Goal: Task Accomplishment & Management: Manage account settings

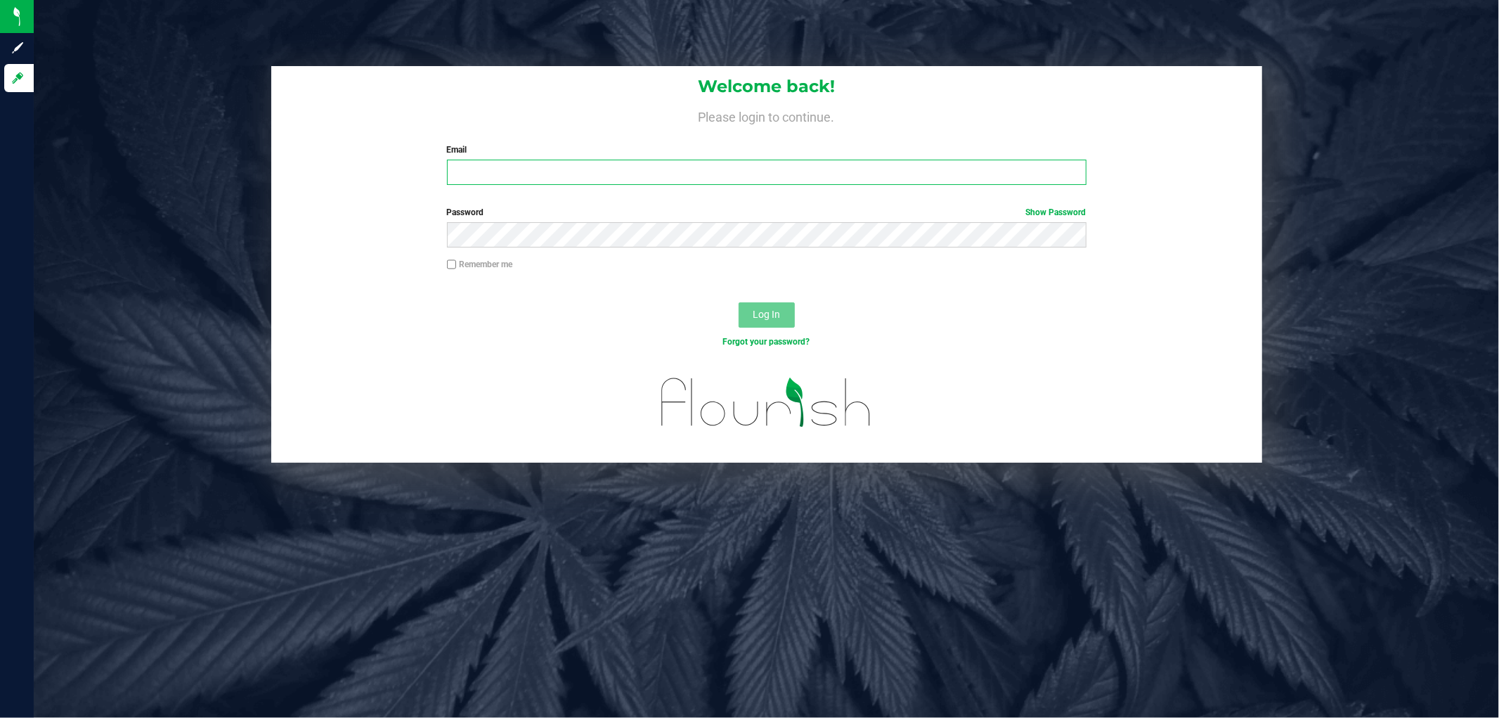
click at [567, 167] on input "Email" at bounding box center [767, 172] width 640 height 25
type input "[EMAIL_ADDRESS][DOMAIN_NAME]"
click at [739, 302] on button "Log In" at bounding box center [767, 314] width 56 height 25
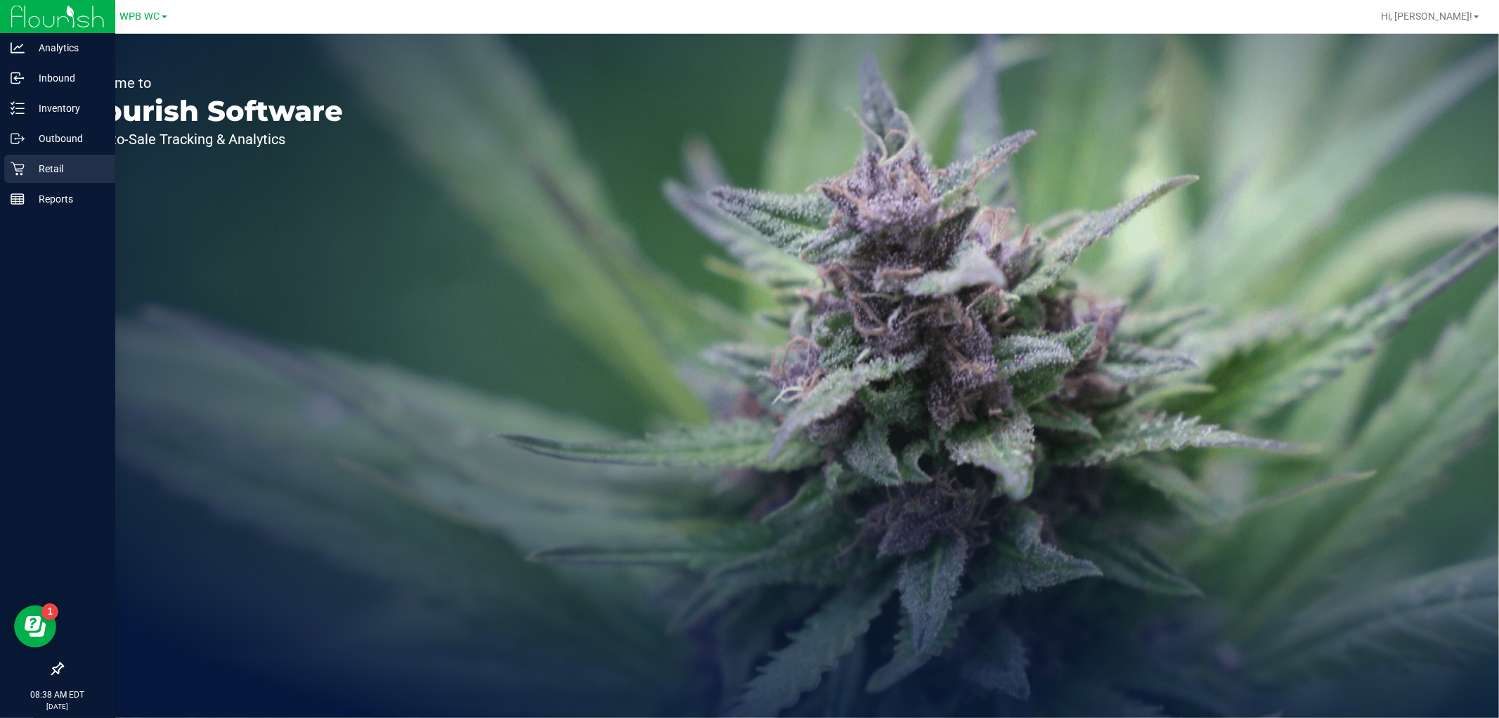
click at [25, 169] on p "Retail" at bounding box center [67, 168] width 84 height 17
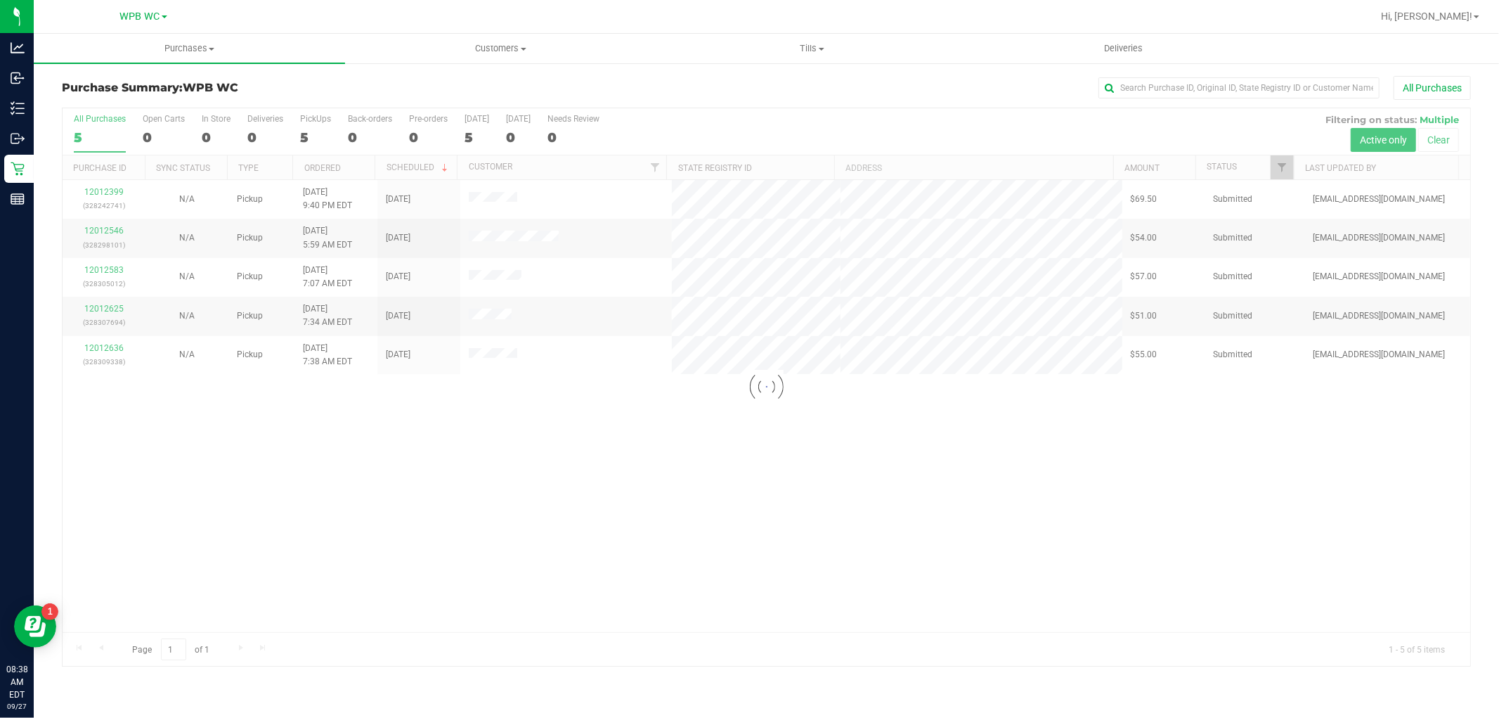
click at [668, 468] on div at bounding box center [767, 386] width 1408 height 557
click at [805, 53] on span "Tills" at bounding box center [812, 48] width 310 height 13
click at [726, 84] on span "Manage tills" at bounding box center [704, 85] width 95 height 12
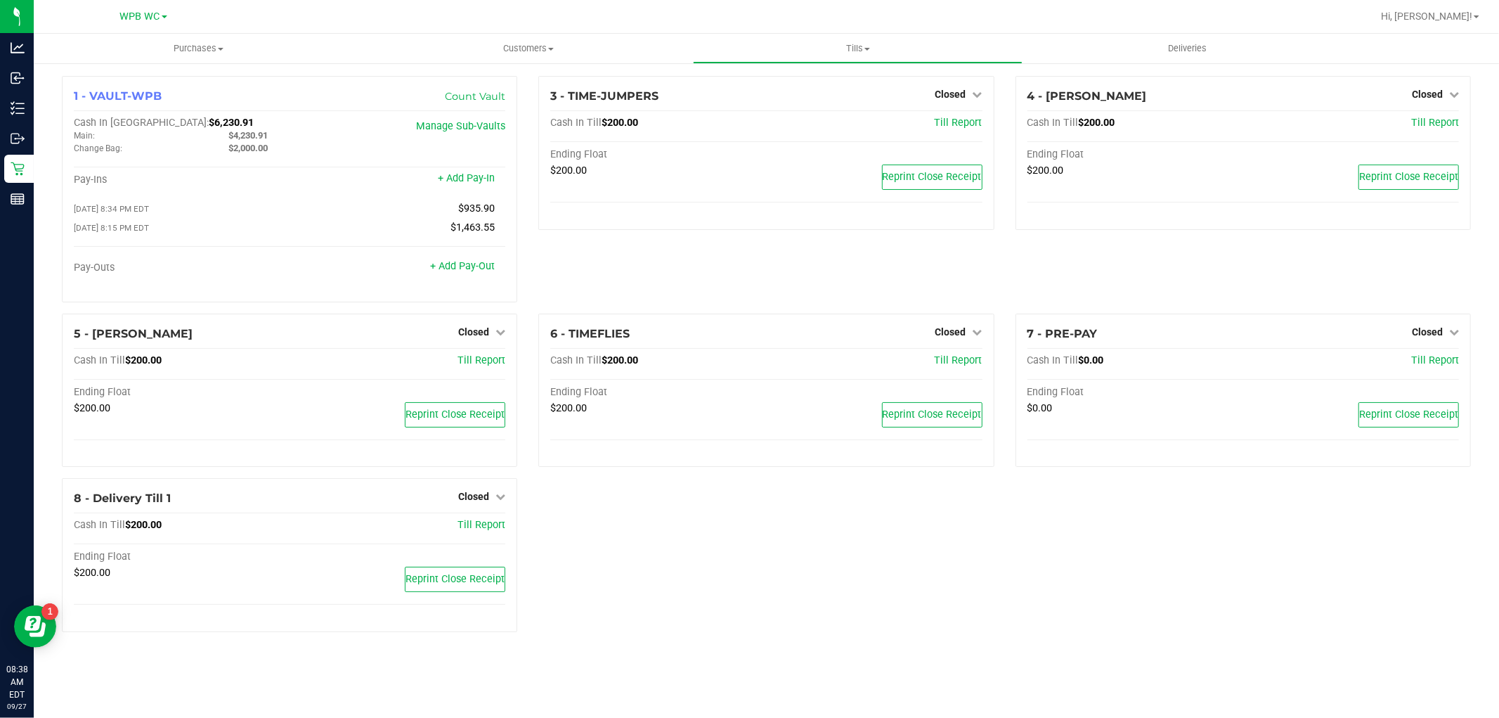
click at [865, 560] on div "1 - VAULT-WPB Count Vault Cash In Vault: $6,230.91 Main: $4,230.91 Change Bag: …" at bounding box center [766, 359] width 1430 height 567
click at [1427, 337] on span "Closed" at bounding box center [1427, 331] width 31 height 11
click at [1421, 363] on link "Open Till" at bounding box center [1427, 360] width 37 height 11
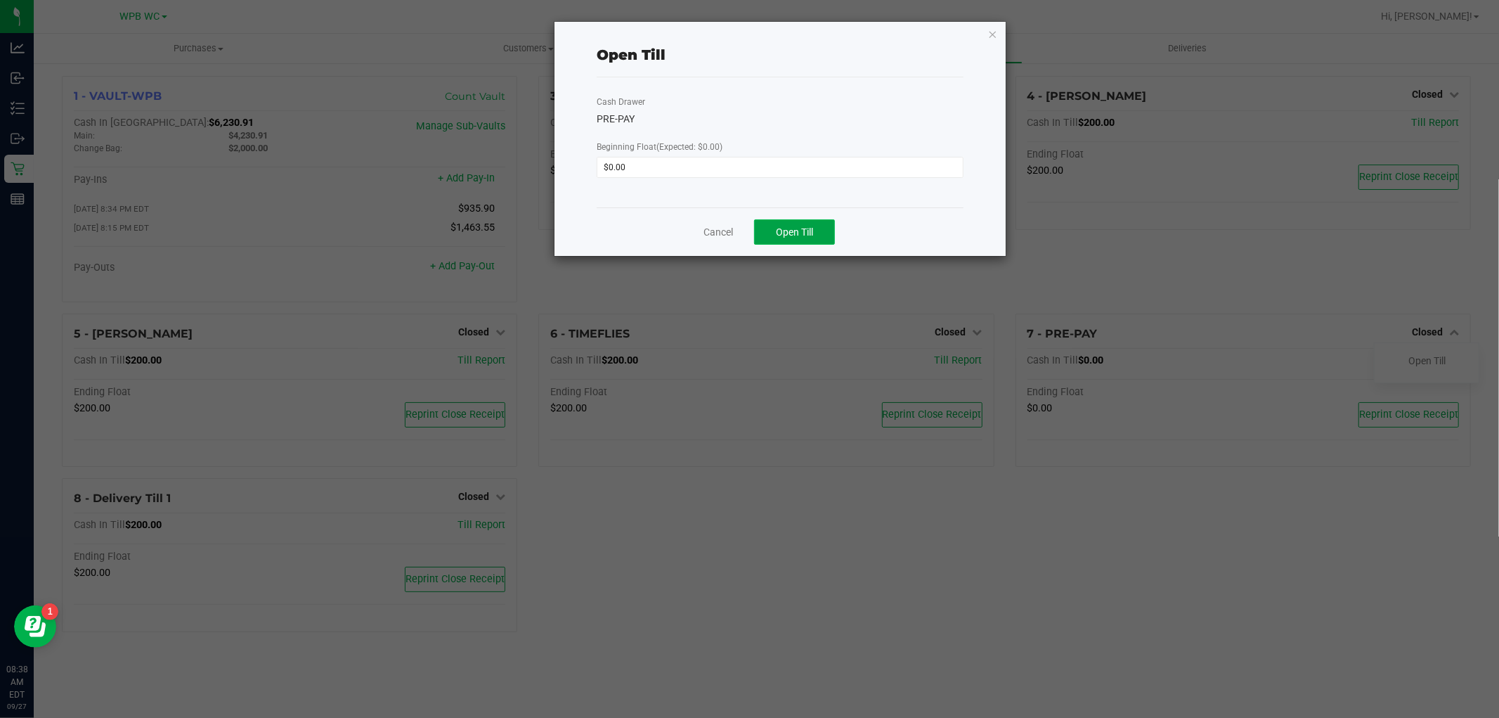
click at [800, 240] on button "Open Till" at bounding box center [794, 231] width 81 height 25
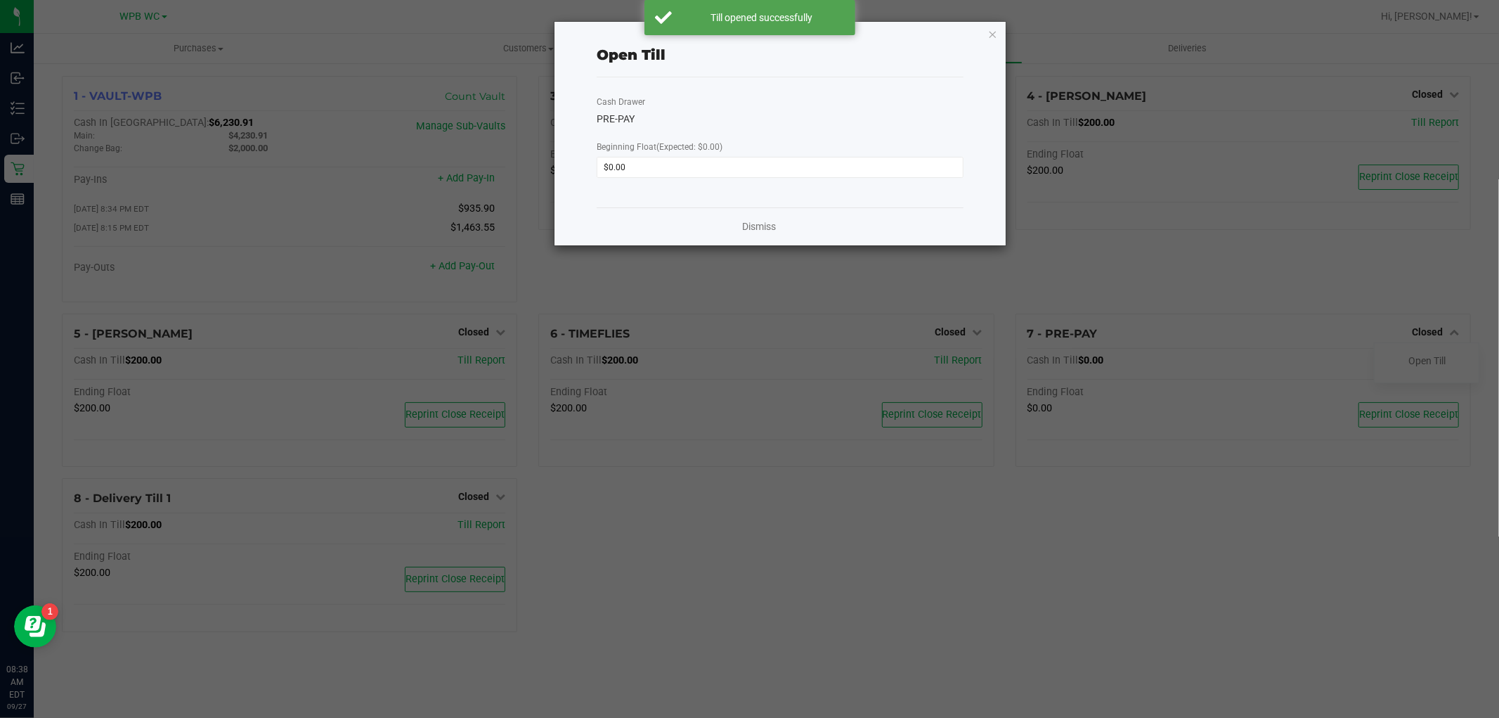
click at [789, 222] on div "Dismiss" at bounding box center [780, 226] width 367 height 38
click at [739, 232] on div "Dismiss" at bounding box center [780, 226] width 367 height 38
click at [747, 231] on link "Dismiss" at bounding box center [759, 226] width 34 height 15
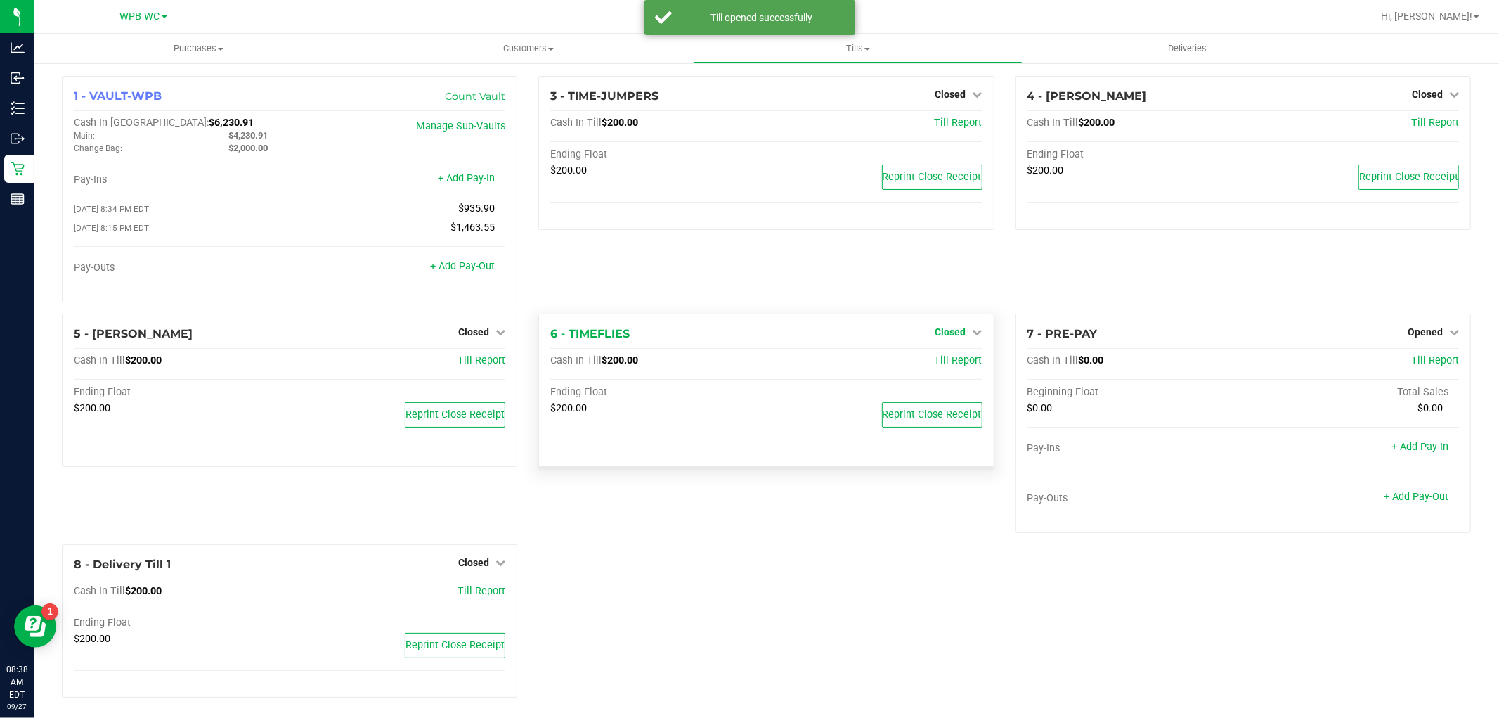
click at [939, 335] on span "Closed" at bounding box center [951, 331] width 31 height 11
click at [933, 357] on div "Open Till" at bounding box center [950, 361] width 104 height 18
click at [933, 362] on link "Open Till" at bounding box center [950, 360] width 37 height 11
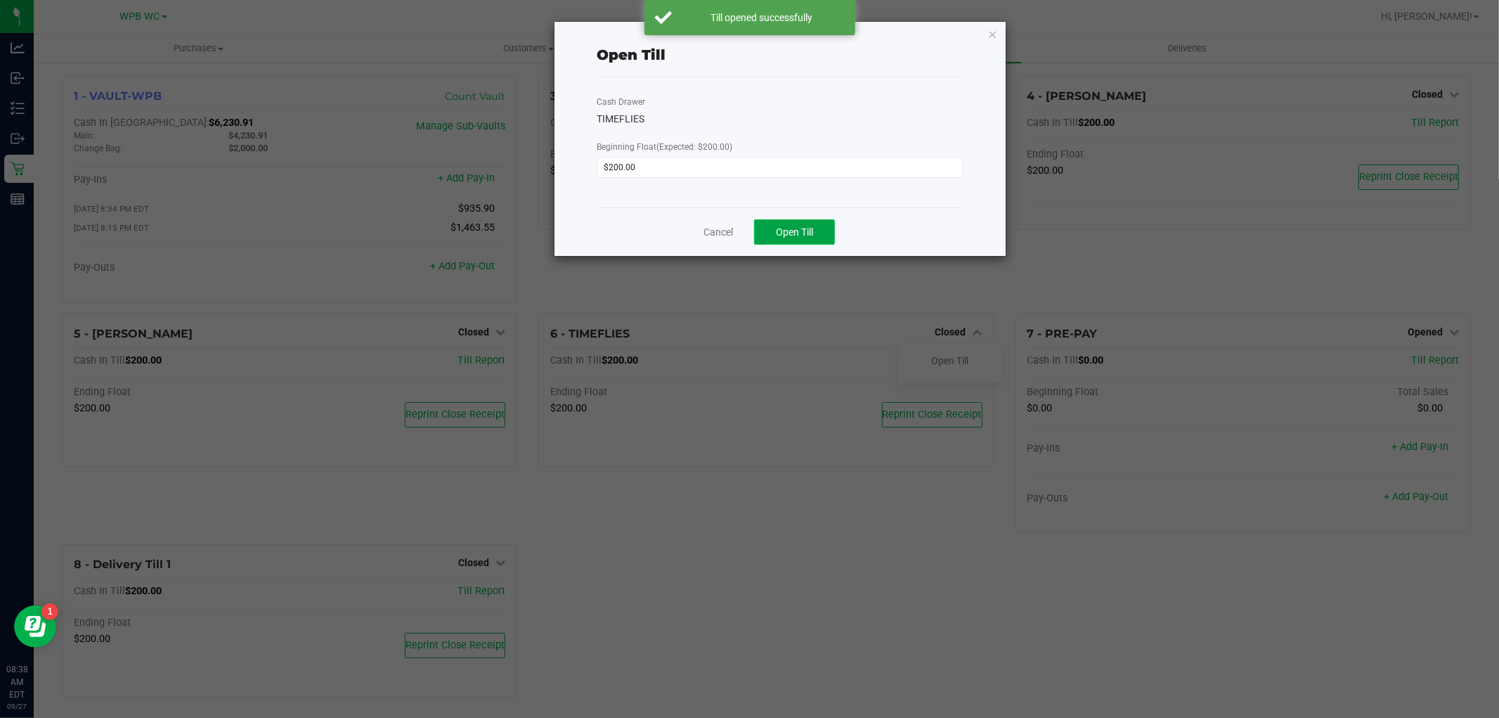
click at [798, 233] on span "Open Till" at bounding box center [794, 231] width 37 height 11
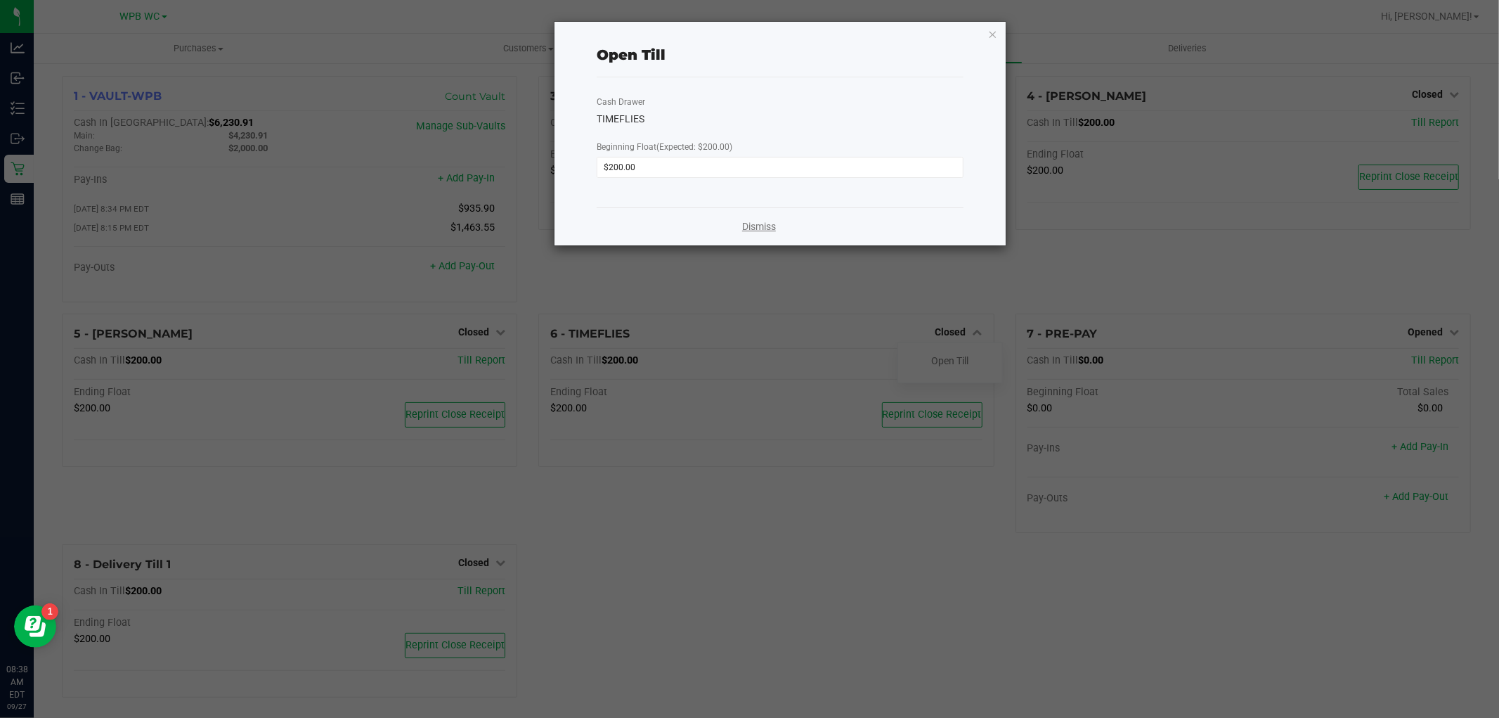
click at [767, 225] on link "Dismiss" at bounding box center [759, 226] width 34 height 15
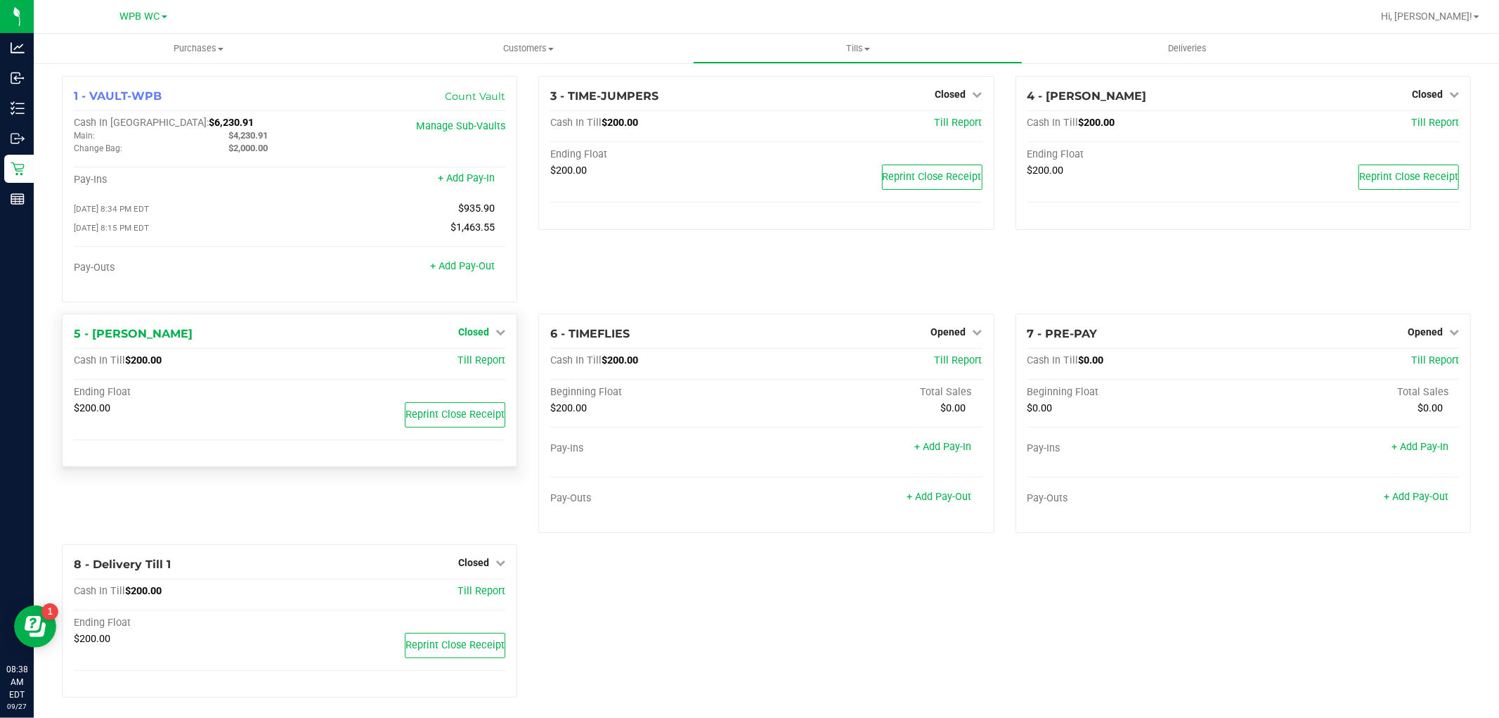
click at [463, 332] on span "Closed" at bounding box center [473, 331] width 31 height 11
click at [471, 366] on link "Open Till" at bounding box center [473, 360] width 37 height 11
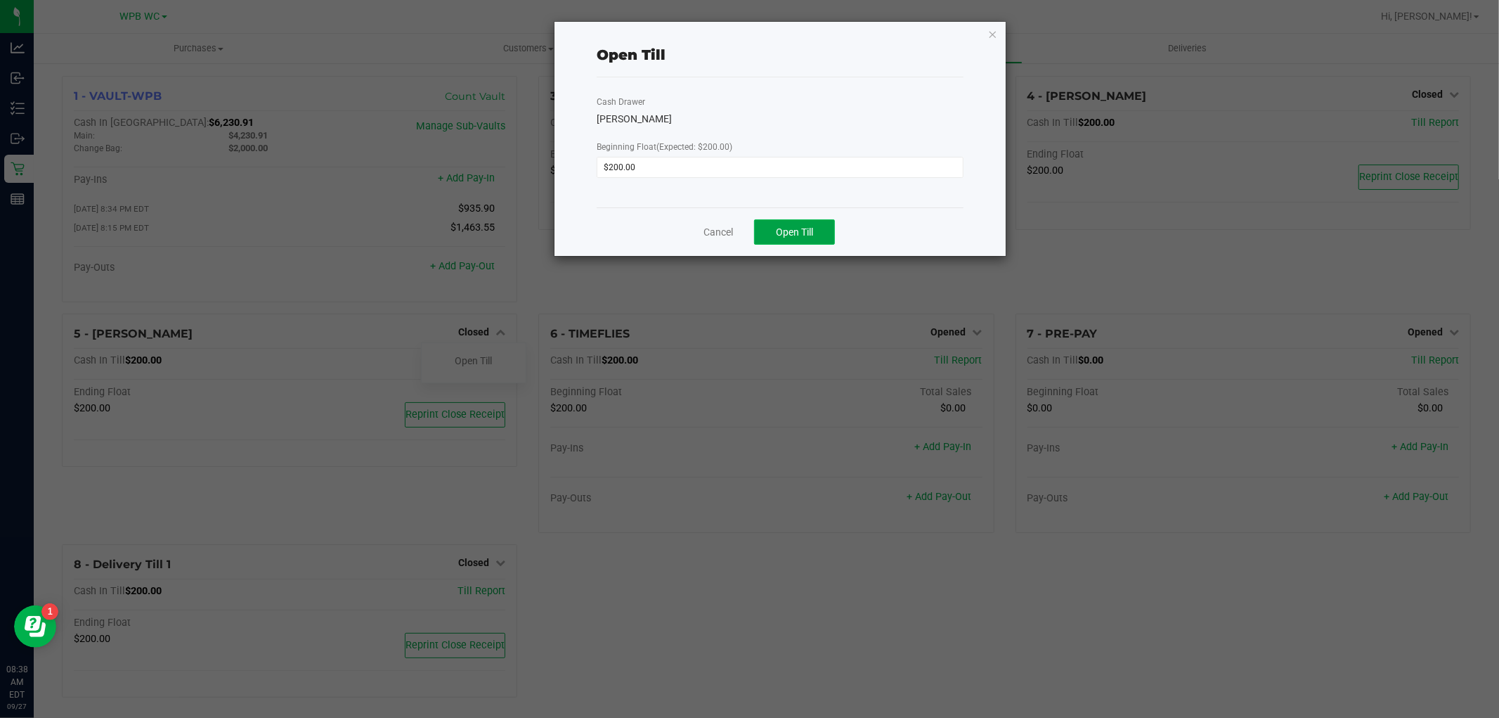
click at [829, 221] on button "Open Till" at bounding box center [794, 231] width 81 height 25
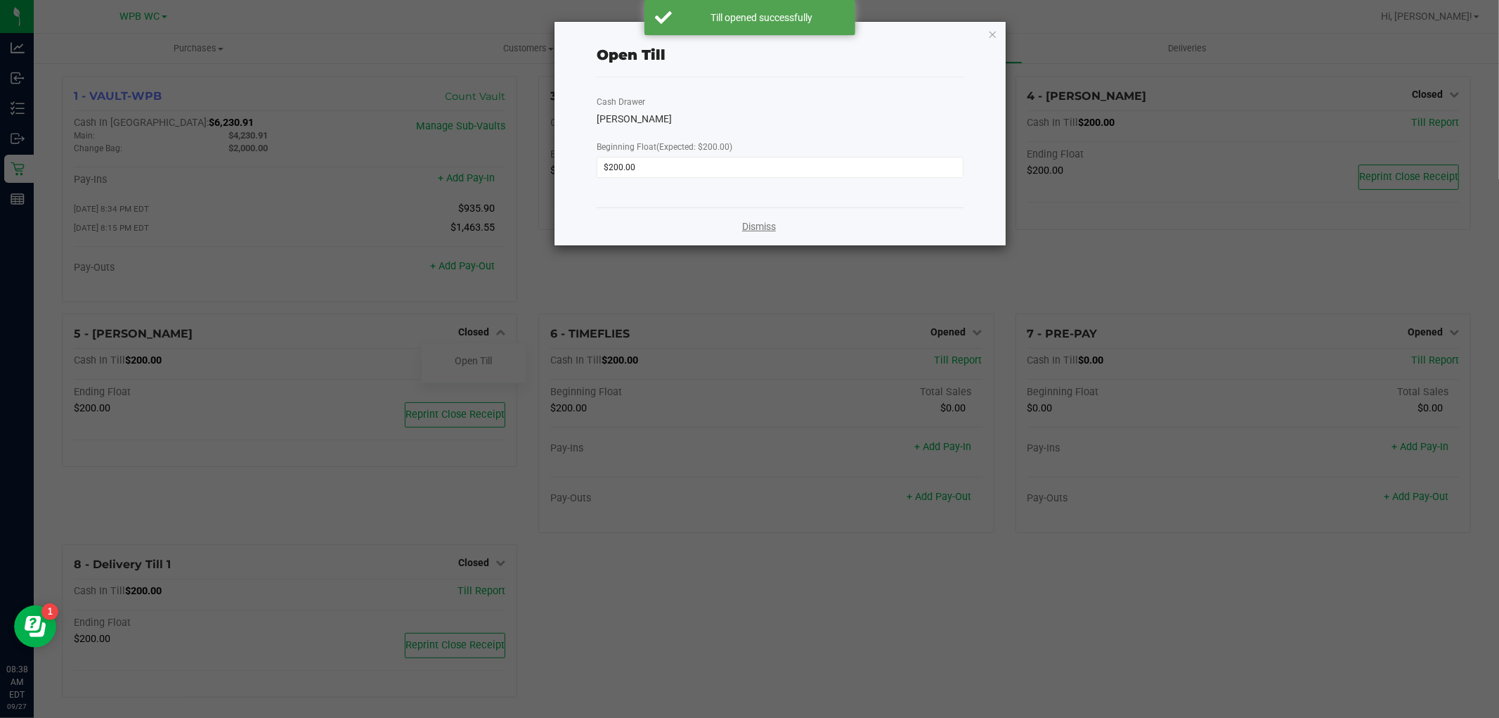
click at [745, 226] on link "Dismiss" at bounding box center [759, 226] width 34 height 15
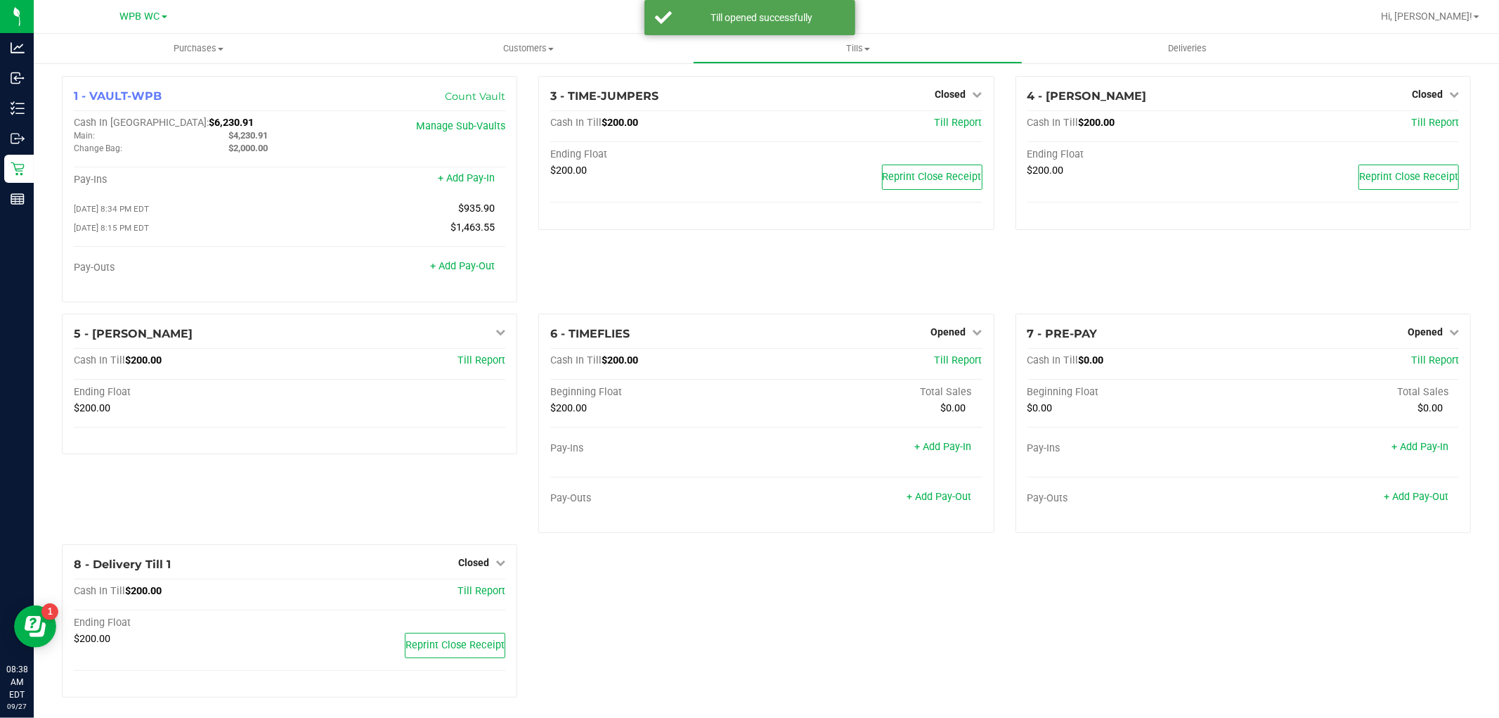
click at [721, 266] on div "3 - TIME-JUMPERS Closed Open Till Cash In Till $200.00 Till Report Ending Float…" at bounding box center [766, 195] width 477 height 238
click at [696, 287] on div "3 - TIME-JUMPERS Closed Open Till Cash In Till $200.00 Till Report Ending Float…" at bounding box center [766, 195] width 477 height 238
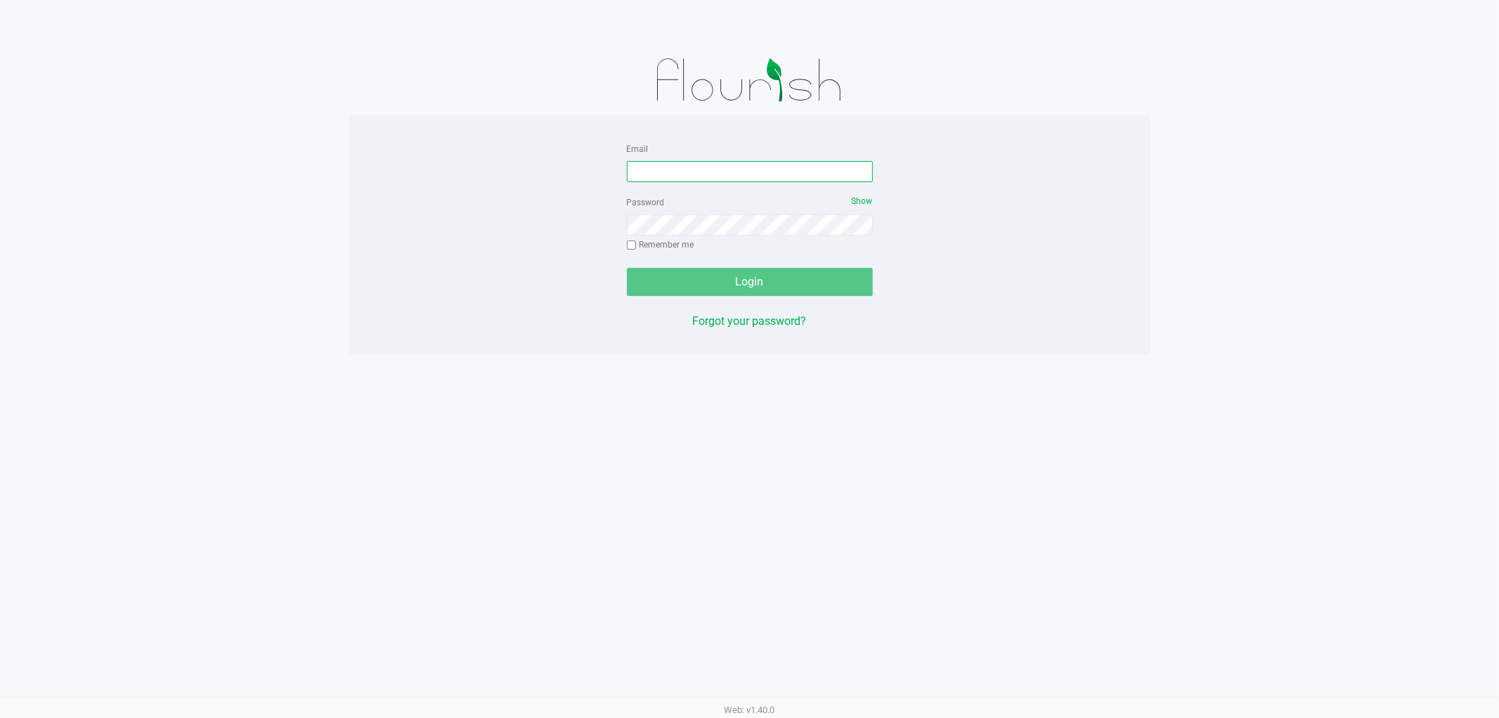
click at [710, 167] on input "Email" at bounding box center [750, 171] width 246 height 21
type input "[EMAIL_ADDRESS][DOMAIN_NAME]"
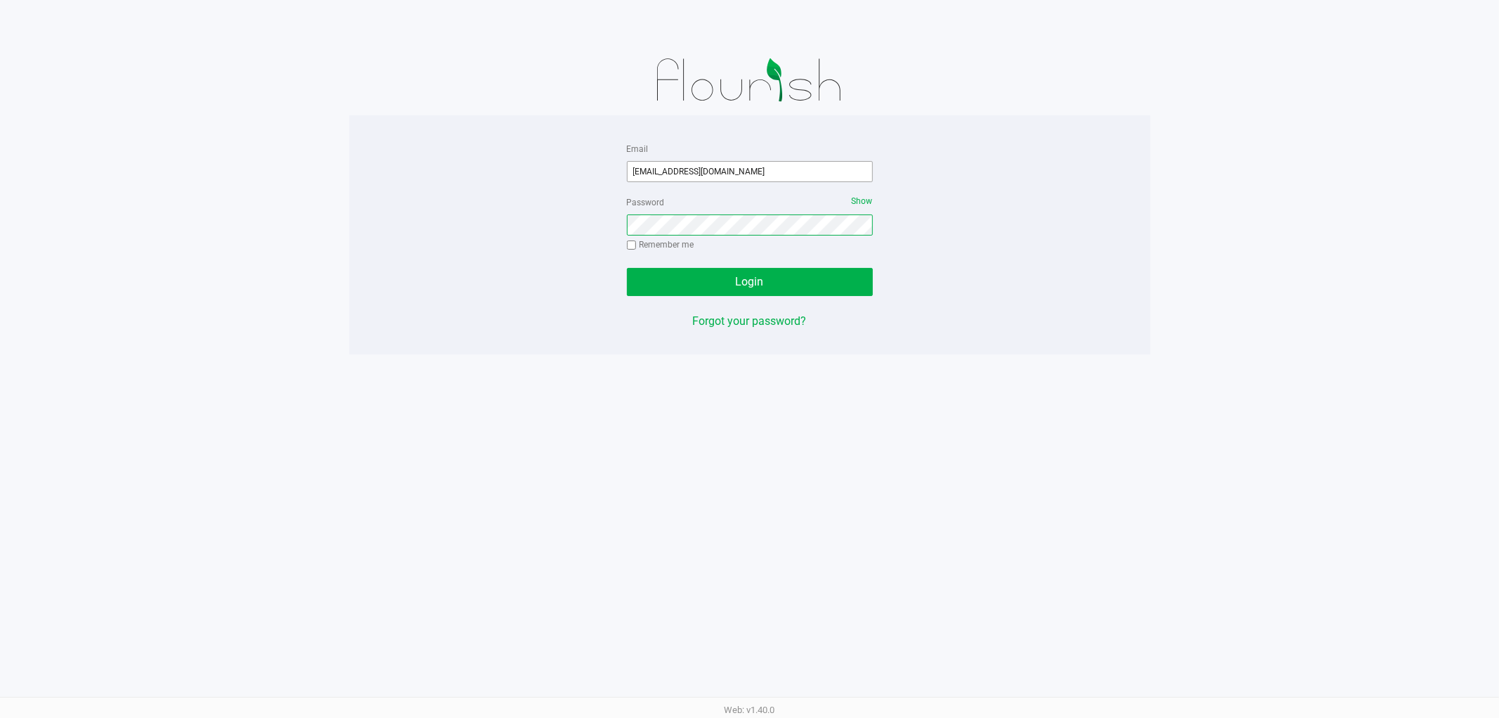
click at [627, 268] on button "Login" at bounding box center [750, 282] width 246 height 28
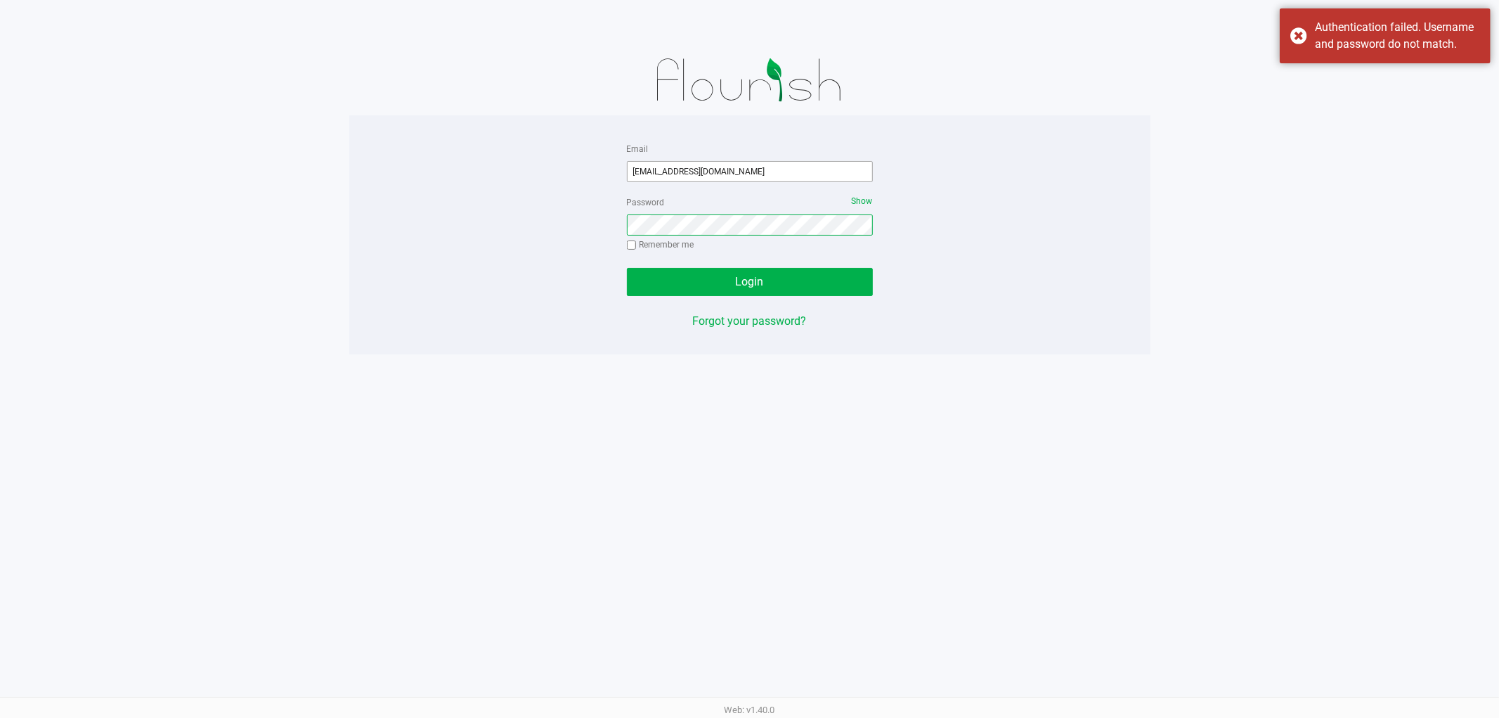
click at [627, 268] on button "Login" at bounding box center [750, 282] width 246 height 28
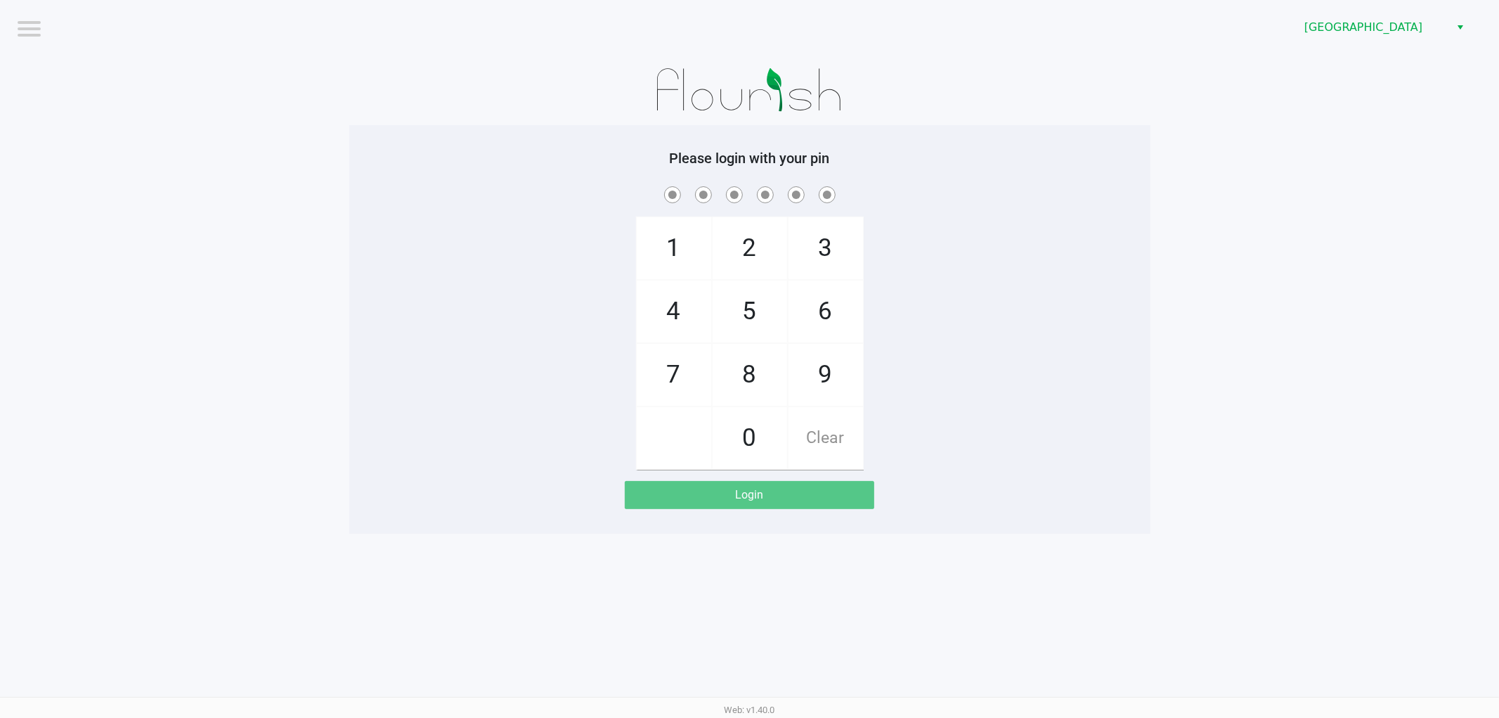
click at [1436, 212] on app-pos-login-wrapper "Logout [GEOGRAPHIC_DATA] WC Please login with your pin 1 4 7 2 5 8 0 3 6 9 Clea…" at bounding box center [749, 267] width 1499 height 534
click at [1375, 21] on span "[GEOGRAPHIC_DATA]" at bounding box center [1373, 27] width 137 height 17
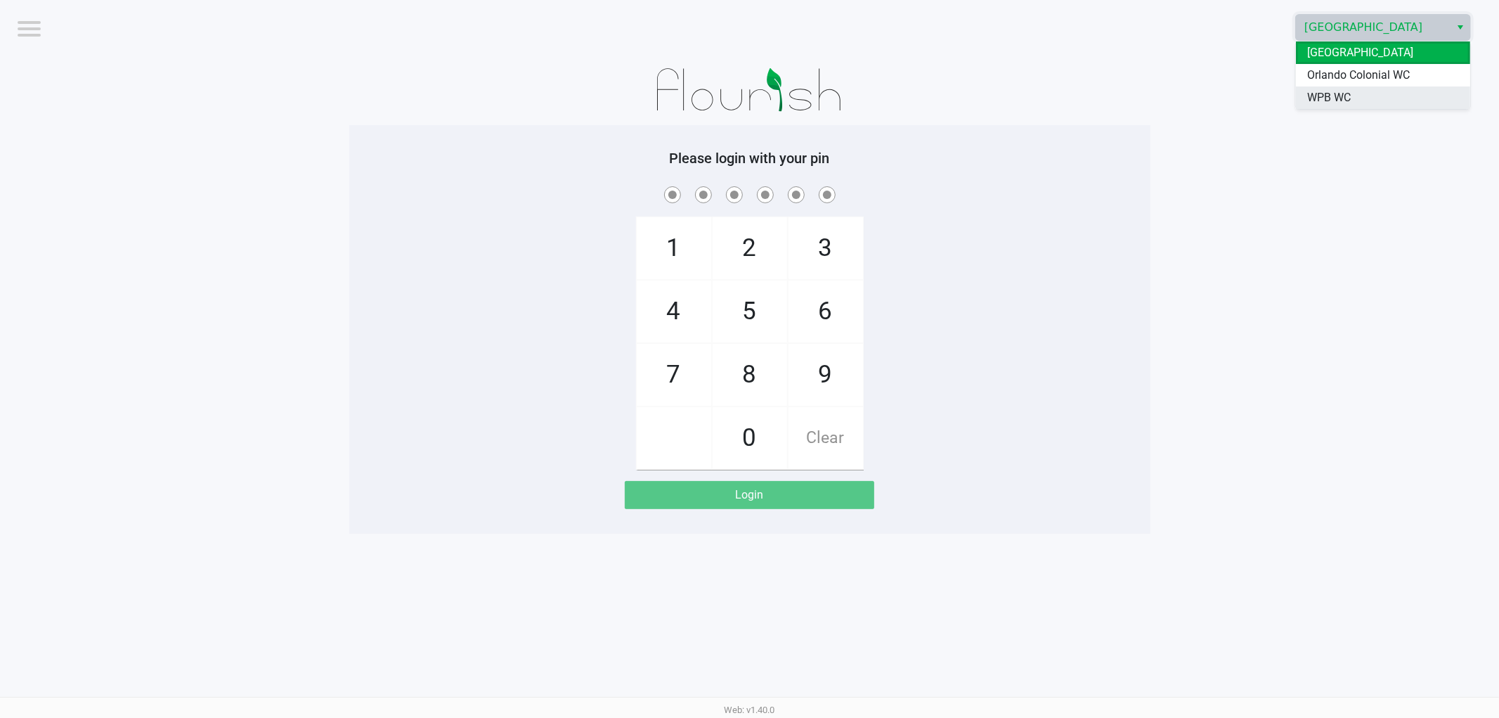
click at [1326, 95] on span "WPB WC" at bounding box center [1329, 97] width 44 height 17
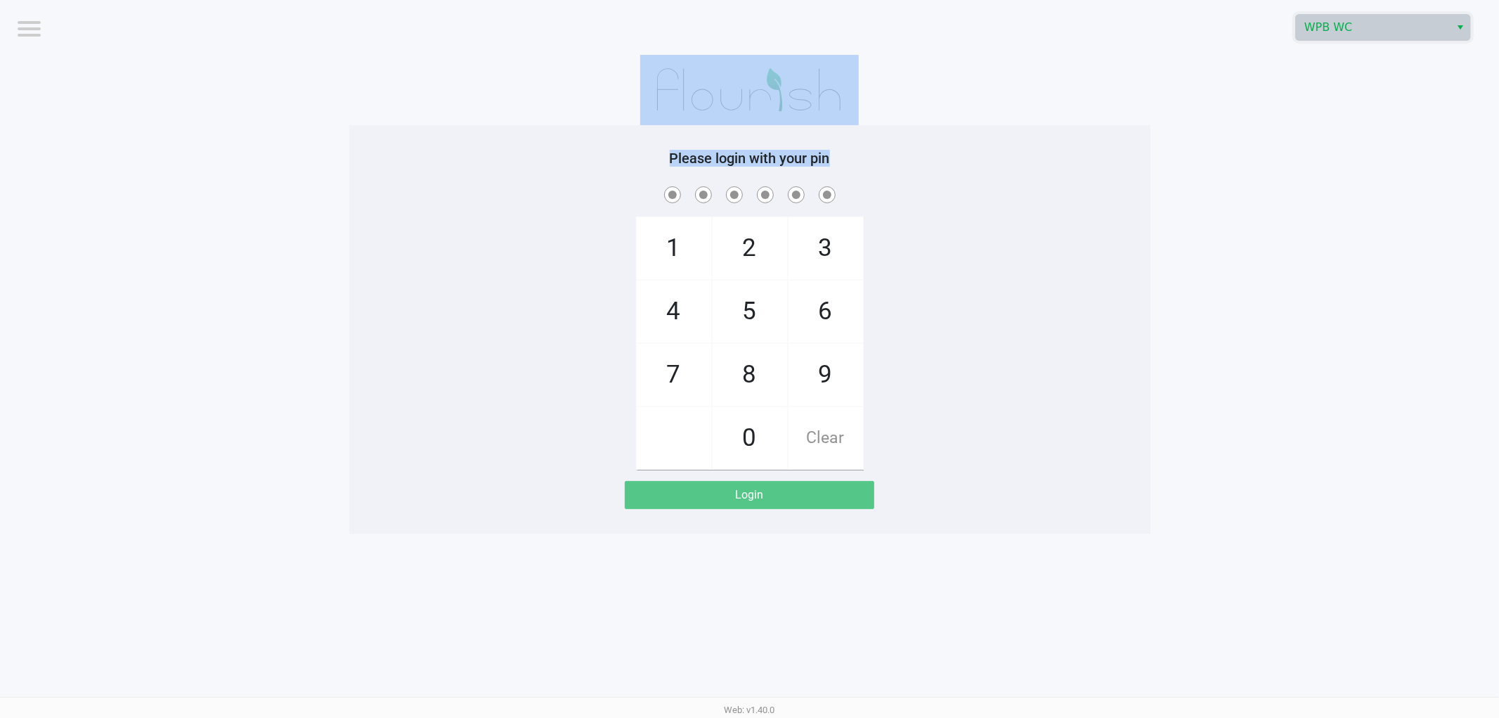
click at [1150, 181] on app-pos-login-wrapper "Logout WPB WC Please login with your pin 1 4 7 2 5 8 0 3 6 9 Clear Login" at bounding box center [749, 267] width 1499 height 534
